Goal: Task Accomplishment & Management: Use online tool/utility

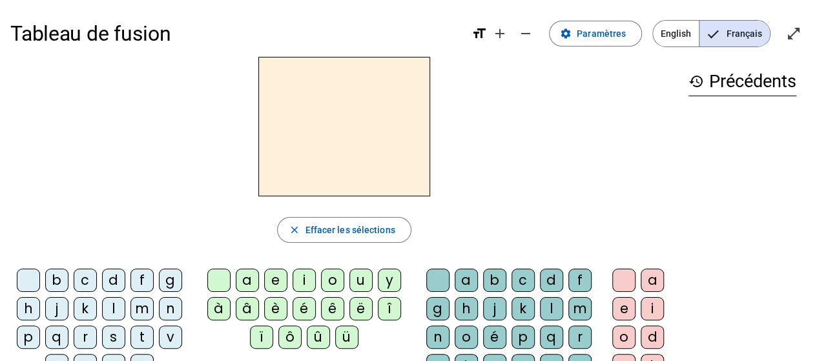
click at [34, 275] on div at bounding box center [28, 280] width 23 height 23
click at [217, 282] on div at bounding box center [218, 280] width 23 height 23
click at [434, 277] on div at bounding box center [438, 280] width 23 height 23
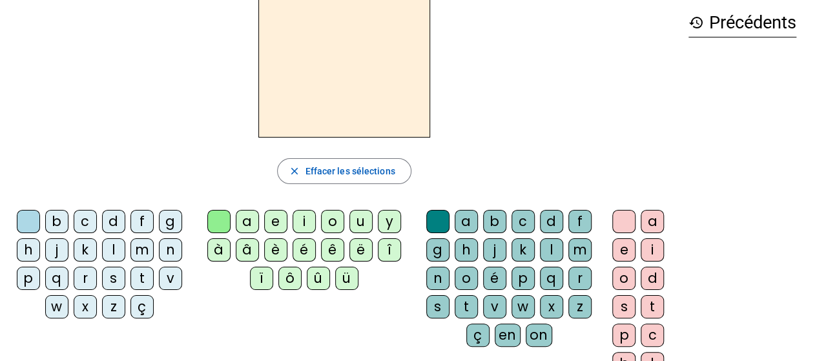
scroll to position [63, 0]
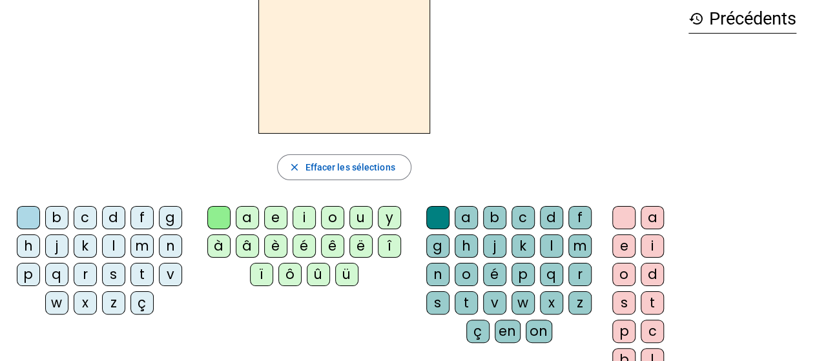
click at [25, 270] on div "p" at bounding box center [28, 274] width 23 height 23
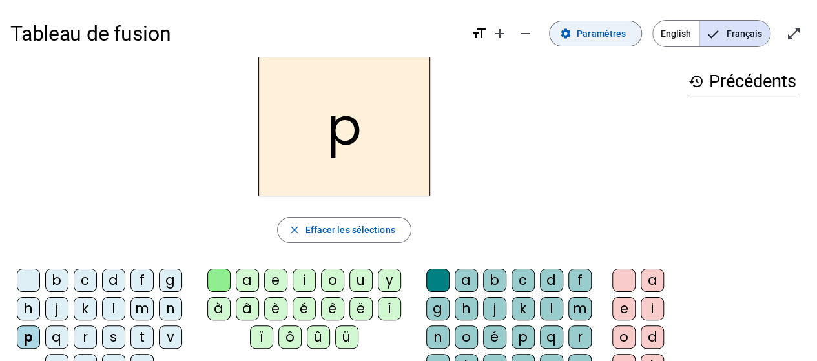
click at [593, 39] on span "Paramètres" at bounding box center [601, 34] width 49 height 16
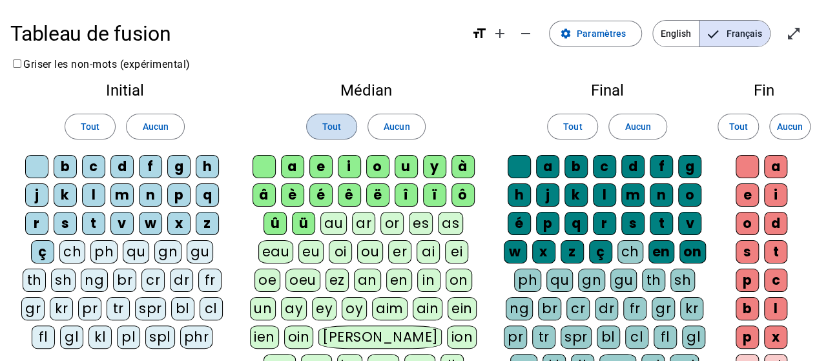
click at [341, 128] on span "Tout" at bounding box center [331, 127] width 19 height 16
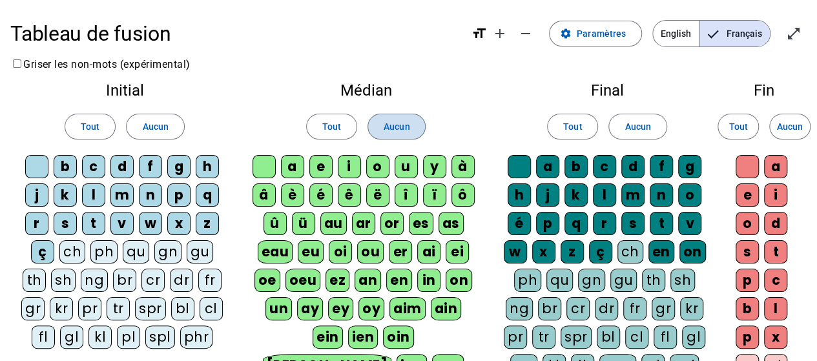
click at [389, 132] on span "Aucun" at bounding box center [397, 127] width 26 height 16
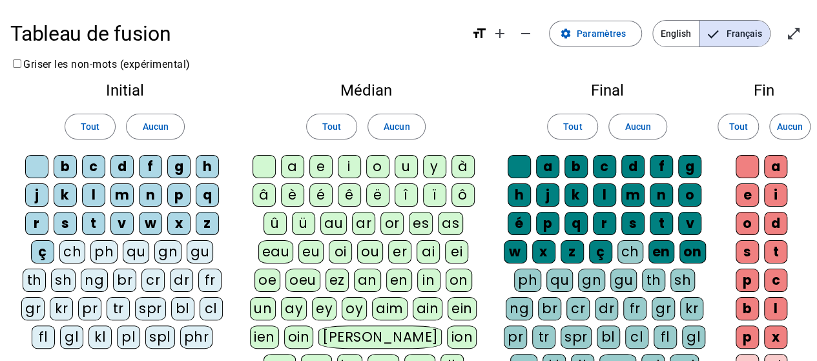
click at [266, 247] on div "eau" at bounding box center [276, 251] width 36 height 23
click at [335, 223] on div "au" at bounding box center [334, 223] width 26 height 23
click at [146, 130] on span "Aucun" at bounding box center [155, 127] width 26 height 16
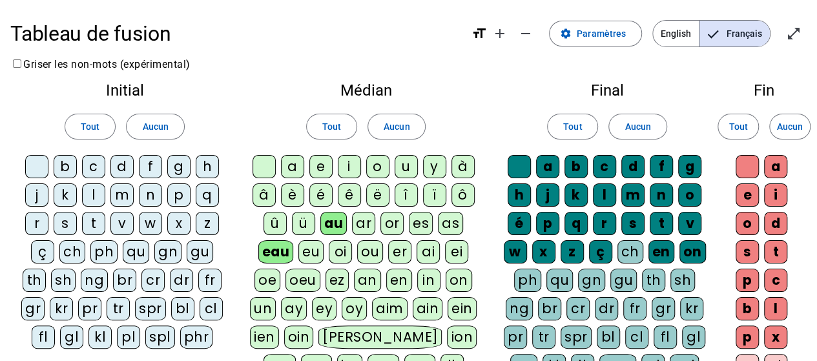
click at [61, 171] on div "b" at bounding box center [65, 166] width 23 height 23
click at [173, 195] on div "p" at bounding box center [178, 195] width 23 height 23
click at [635, 134] on span "Aucun" at bounding box center [638, 127] width 26 height 16
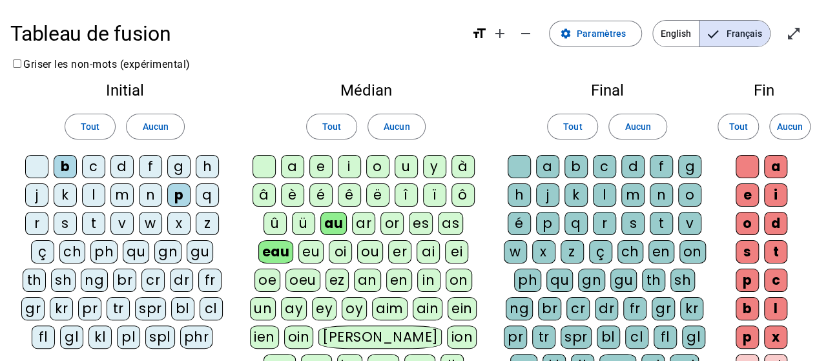
click at [773, 326] on div "x" at bounding box center [775, 337] width 23 height 23
click at [779, 258] on div "t" at bounding box center [775, 251] width 23 height 23
click at [529, 166] on div at bounding box center [519, 166] width 23 height 23
click at [273, 170] on div at bounding box center [264, 166] width 23 height 23
click at [36, 169] on div at bounding box center [36, 166] width 23 height 23
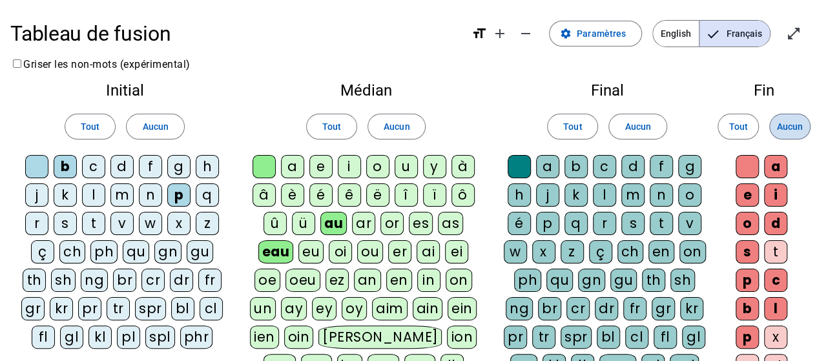
click at [787, 125] on span "Aucun" at bounding box center [790, 127] width 26 height 16
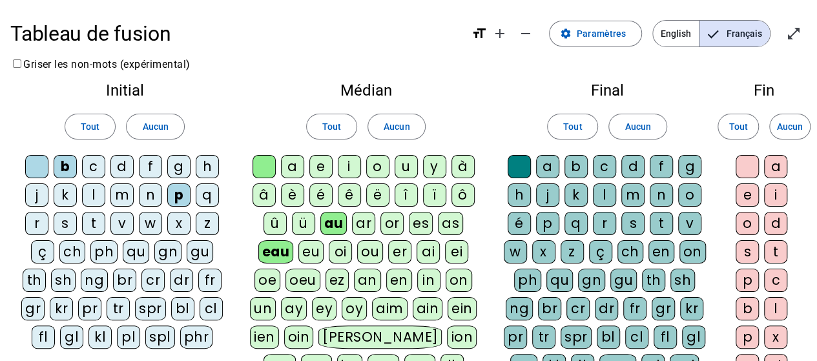
click at [769, 333] on div "x" at bounding box center [775, 337] width 23 height 23
click at [775, 245] on div "t" at bounding box center [775, 251] width 23 height 23
click at [747, 166] on div at bounding box center [747, 166] width 23 height 23
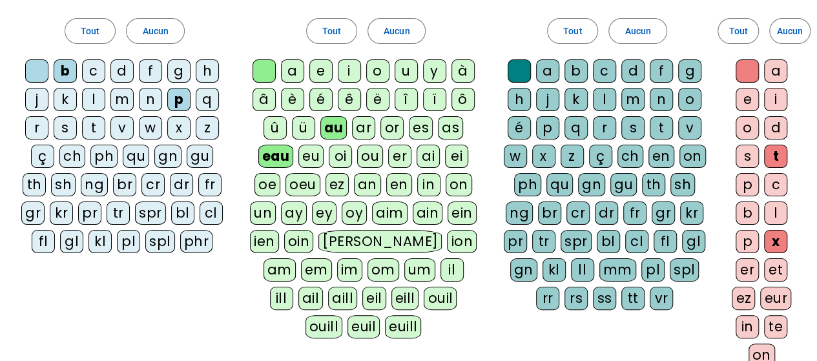
scroll to position [65, 0]
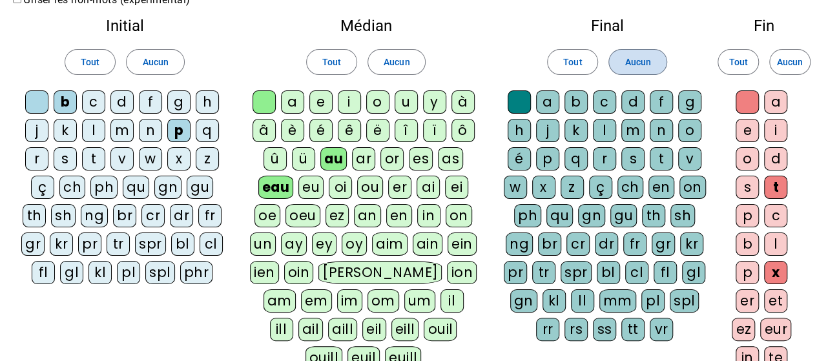
click at [631, 61] on span "Aucun" at bounding box center [638, 62] width 26 height 16
click at [521, 103] on div at bounding box center [519, 101] width 23 height 23
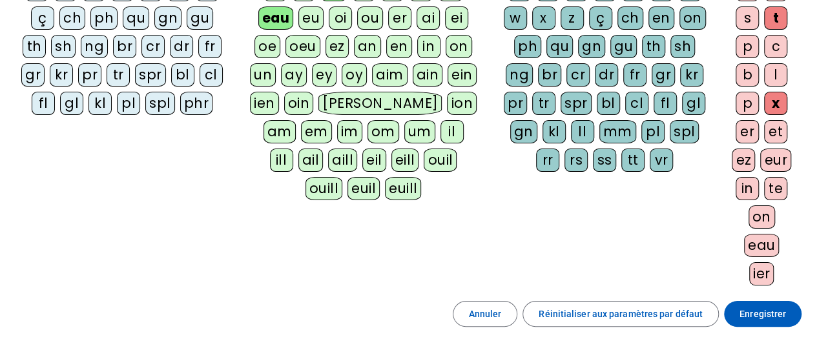
scroll to position [266, 0]
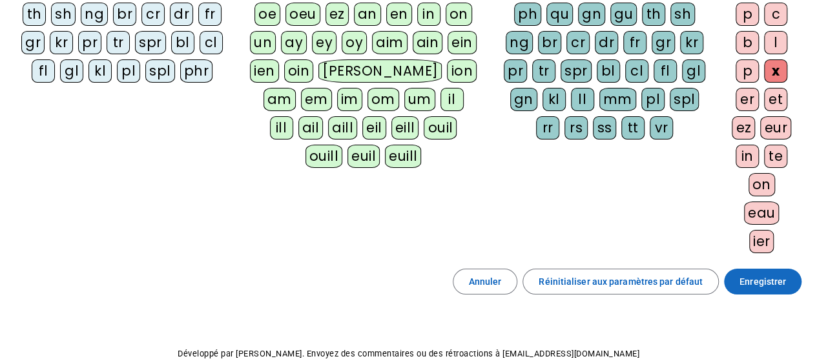
click at [750, 278] on span "Enregistrer" at bounding box center [763, 282] width 47 height 16
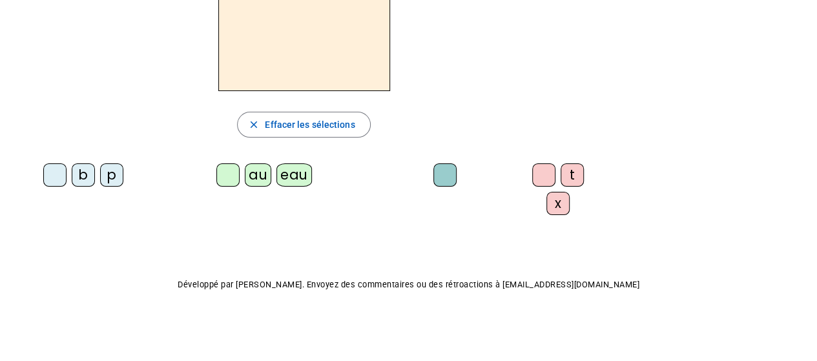
scroll to position [40, 0]
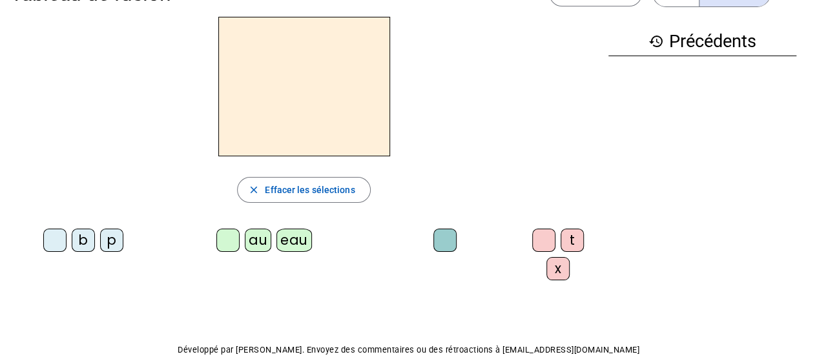
click at [81, 244] on div "b" at bounding box center [83, 240] width 23 height 23
click at [280, 240] on div "eau" at bounding box center [295, 240] width 36 height 23
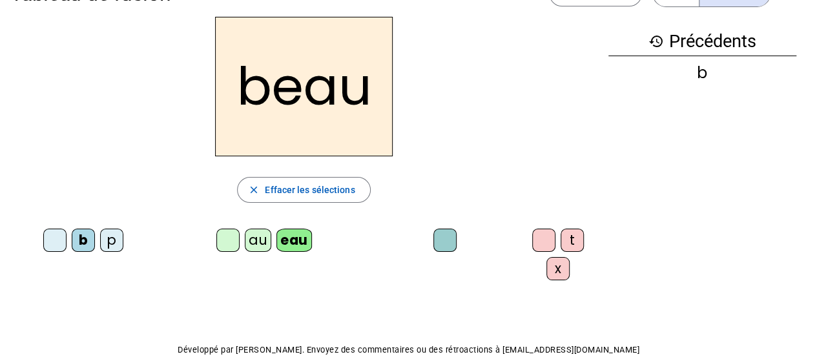
drag, startPoint x: 103, startPoint y: 240, endPoint x: 97, endPoint y: 240, distance: 6.5
click at [97, 240] on letter-bubble "b" at bounding box center [86, 243] width 28 height 28
click at [115, 235] on div "p" at bounding box center [111, 240] width 23 height 23
